Goal: Browse casually: Explore the website without a specific task or goal

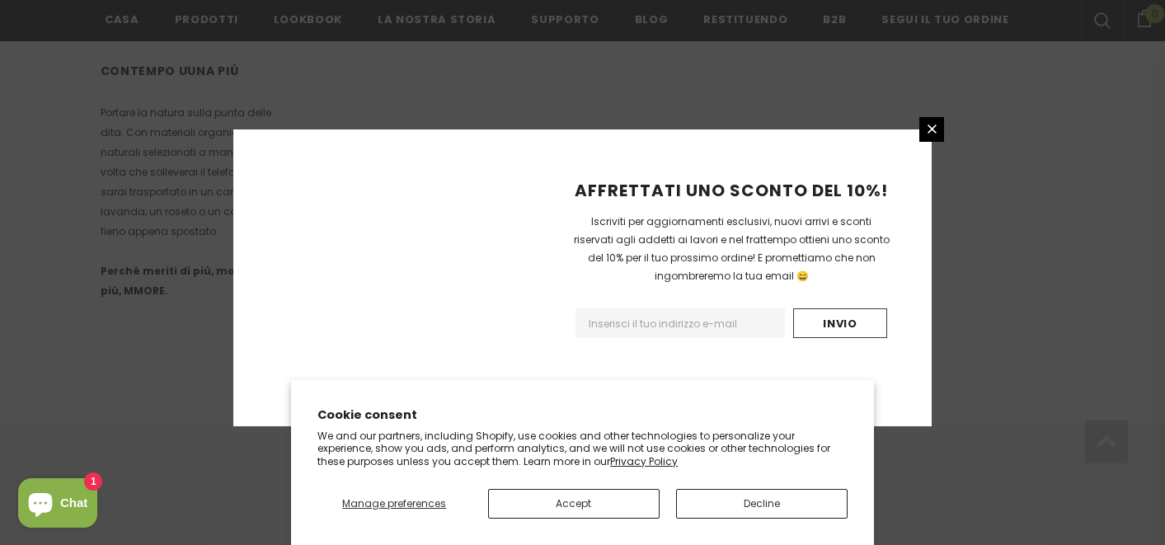
scroll to position [1145, 0]
